Goal: Navigation & Orientation: Find specific page/section

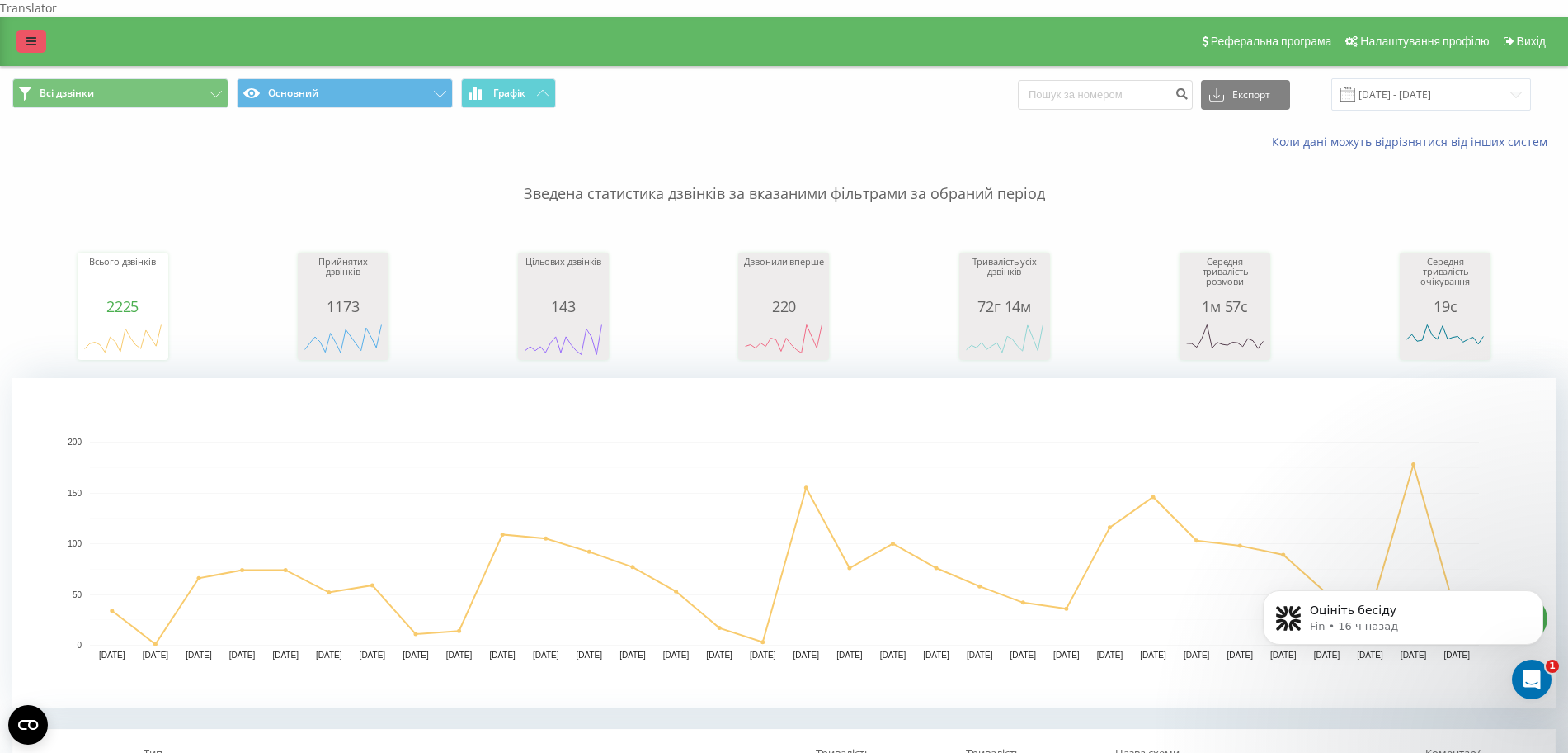
click at [22, 30] on link at bounding box center [31, 41] width 30 height 23
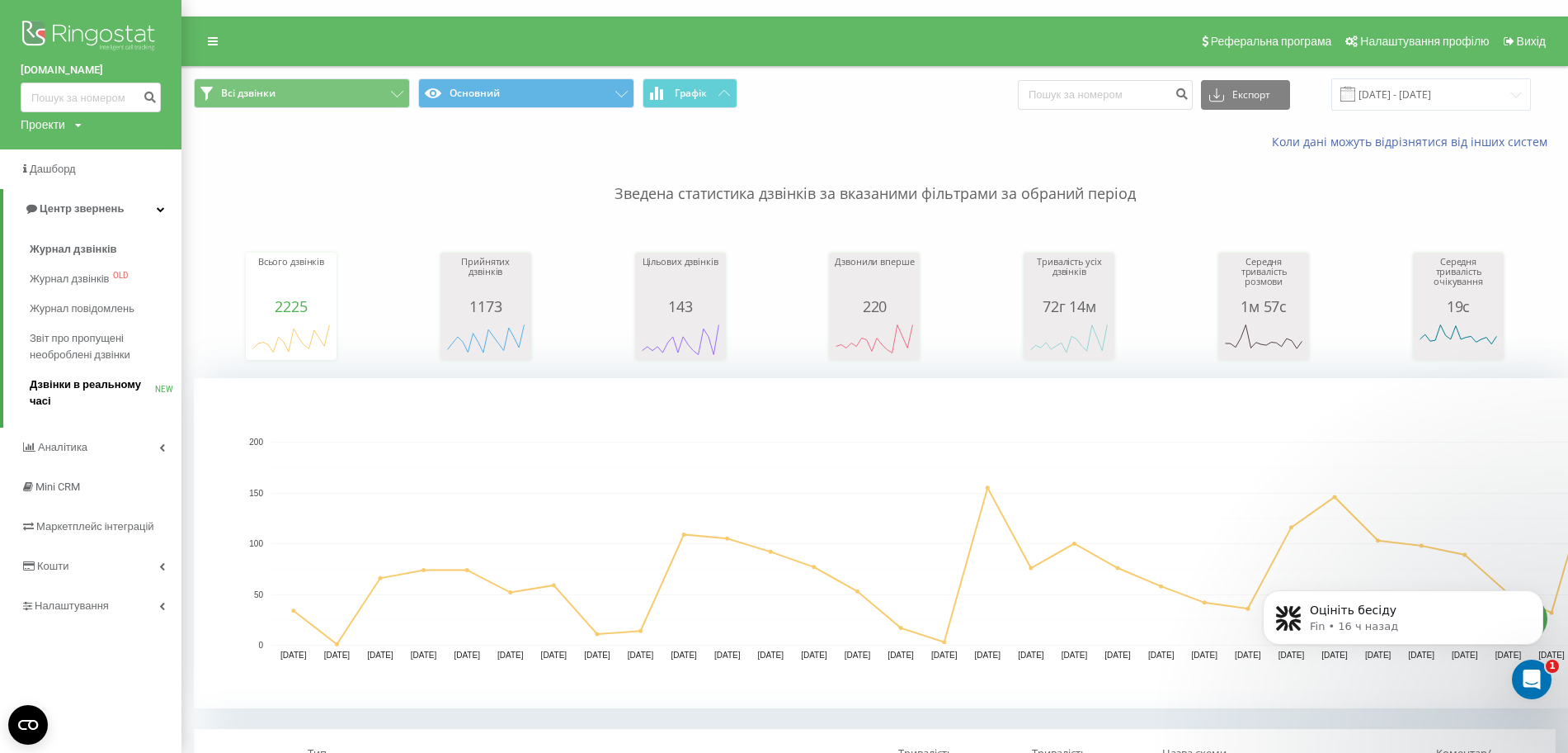
click at [141, 389] on span "Дзвінки в реальному часі" at bounding box center [93, 393] width 125 height 33
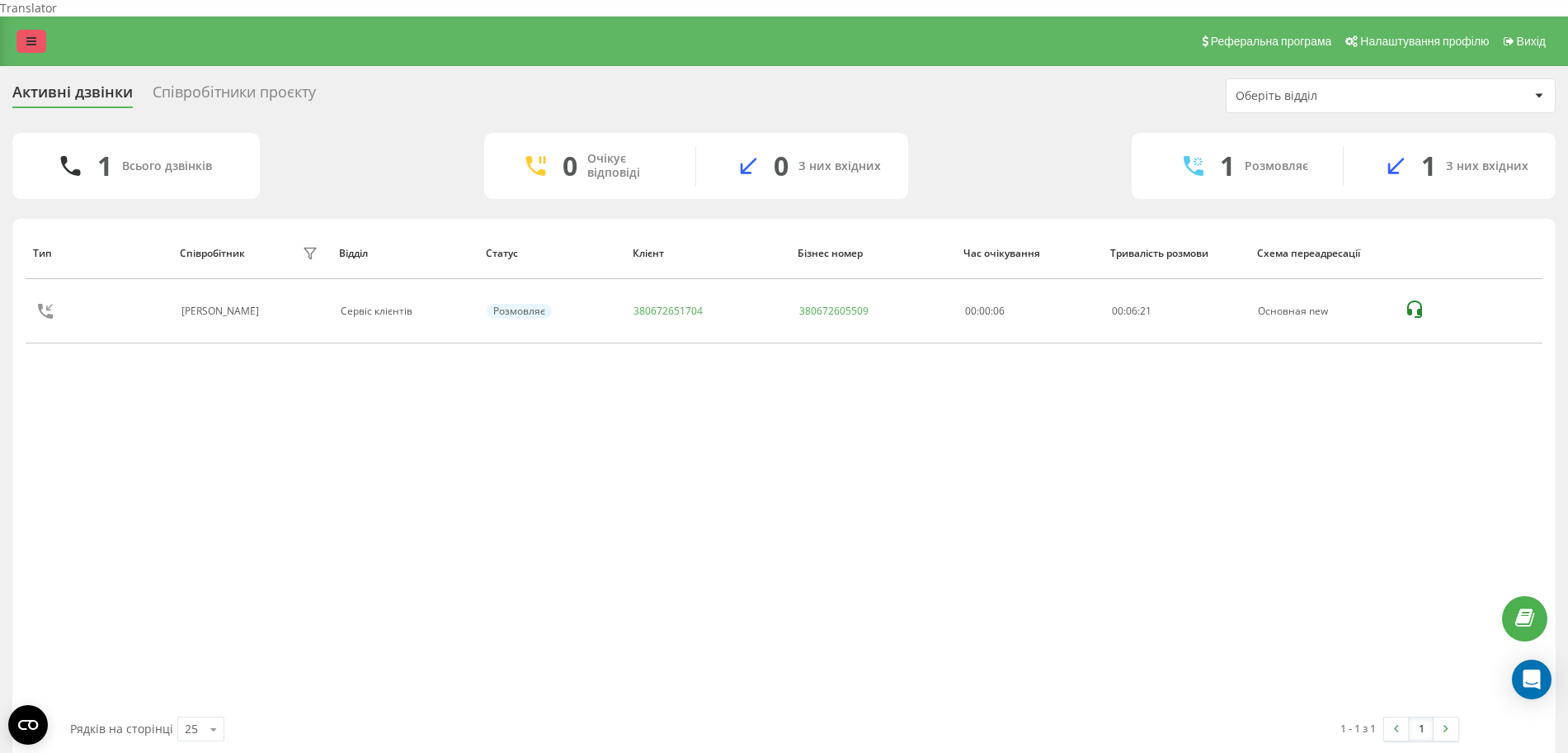
click at [34, 35] on icon at bounding box center [32, 40] width 10 height 11
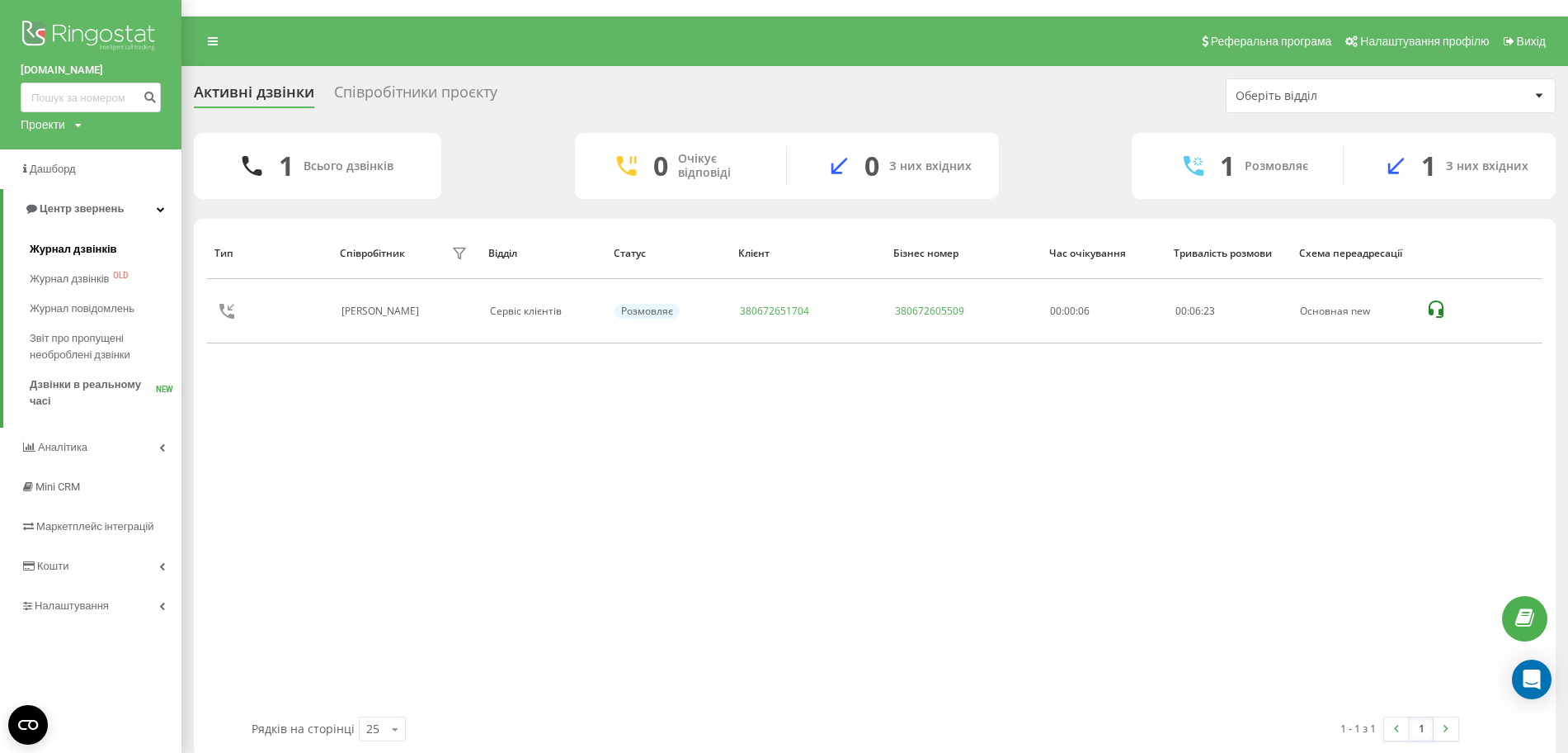
click at [100, 248] on span "Журнал дзвінків" at bounding box center [74, 248] width 88 height 16
